Goal: Transaction & Acquisition: Purchase product/service

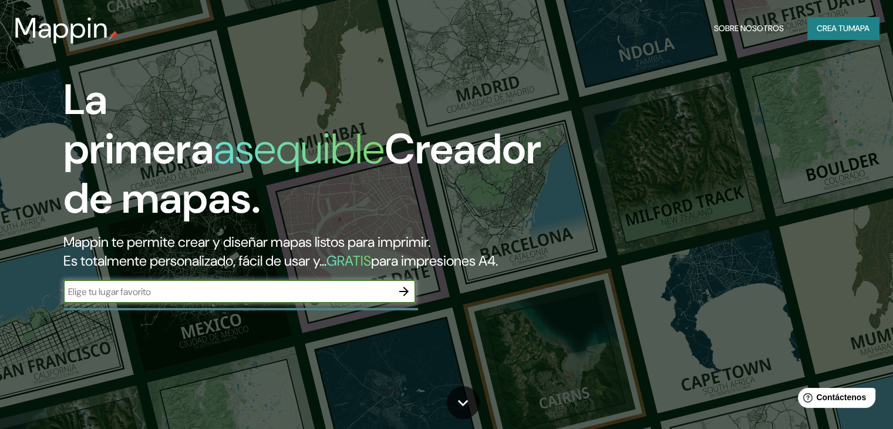
click at [121, 298] on input "text" at bounding box center [227, 292] width 329 height 14
type input "tijuana"
click at [404, 296] on icon "button" at bounding box center [403, 291] width 9 height 9
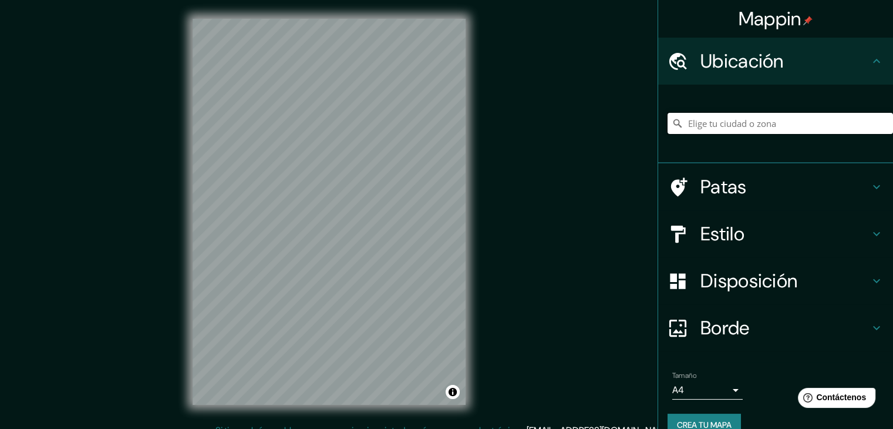
click at [682, 124] on input "Elige tu ciudad o zona" at bounding box center [780, 123] width 225 height 21
type input "Tijuana, [GEOGRAPHIC_DATA][US_STATE], [GEOGRAPHIC_DATA]"
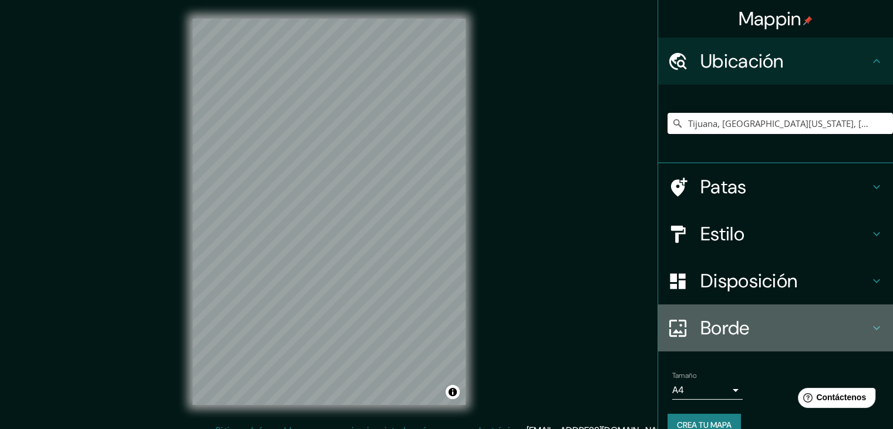
click at [752, 333] on h4 "Borde" at bounding box center [784, 327] width 169 height 23
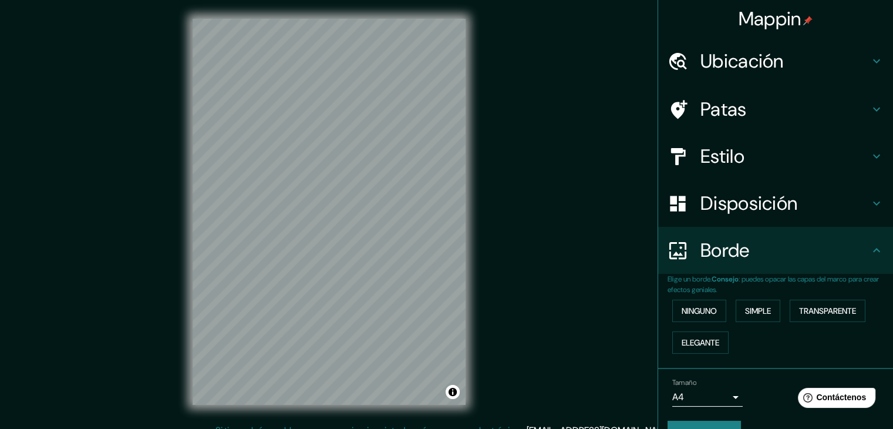
click at [717, 210] on font "Disposición" at bounding box center [748, 203] width 97 height 25
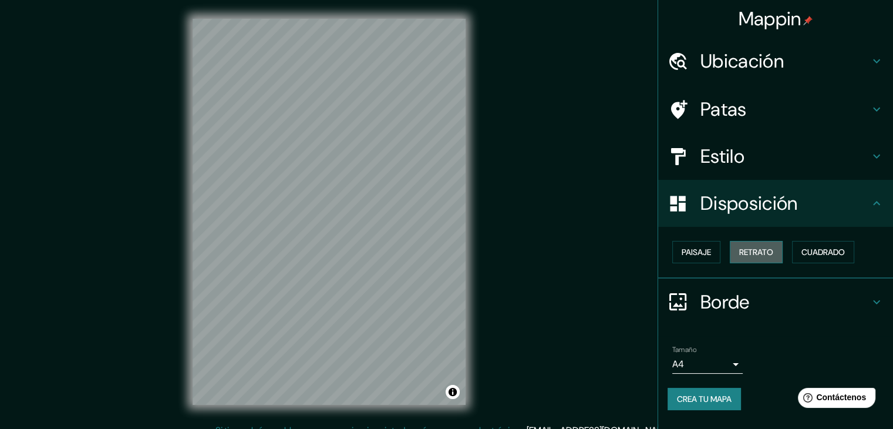
click at [745, 247] on font "Retrato" at bounding box center [756, 252] width 34 height 11
click at [788, 248] on div "Paisaje Retrato Cuadrado" at bounding box center [780, 252] width 225 height 32
click at [845, 247] on font "Cuadrado" at bounding box center [822, 252] width 43 height 11
